Goal: Task Accomplishment & Management: Manage account settings

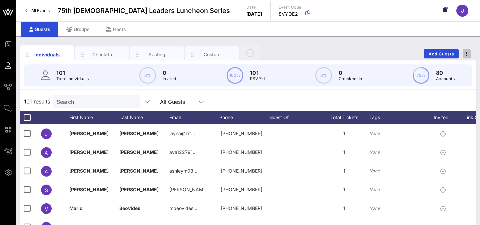
click at [467, 51] on button "button" at bounding box center [467, 53] width 8 height 9
click at [468, 52] on span "button" at bounding box center [467, 53] width 8 height 5
click at [448, 68] on div "Export To CSV" at bounding box center [454, 65] width 32 height 11
click at [38, 13] on span "All Events" at bounding box center [40, 10] width 18 height 5
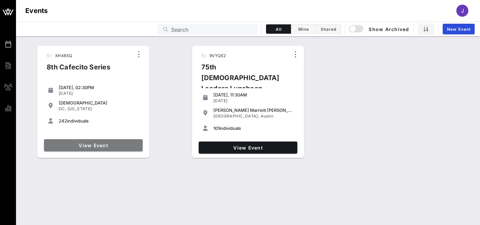
click at [112, 148] on link "View Event" at bounding box center [93, 145] width 99 height 12
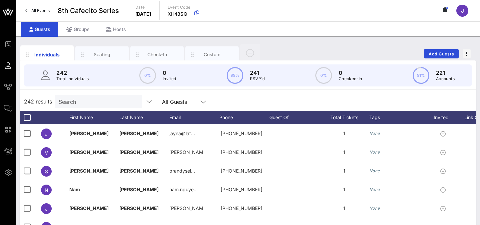
click at [443, 38] on div "Individuals Seating Check-In Custom Add Guests 242 Total Individuals 0% 0 Invit…" at bounding box center [248, 183] width 464 height 294
click at [465, 53] on span "button" at bounding box center [467, 53] width 8 height 5
click at [459, 64] on div "Export To CSV" at bounding box center [454, 64] width 32 height 5
click at [38, 12] on span "All Events" at bounding box center [40, 10] width 18 height 5
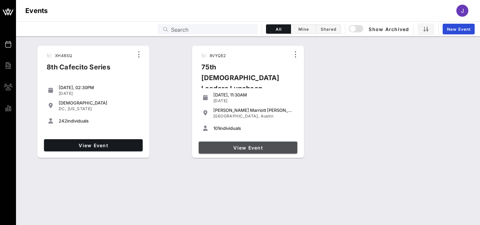
click at [241, 146] on span "View Event" at bounding box center [247, 148] width 93 height 6
